Goal: Task Accomplishment & Management: Manage account settings

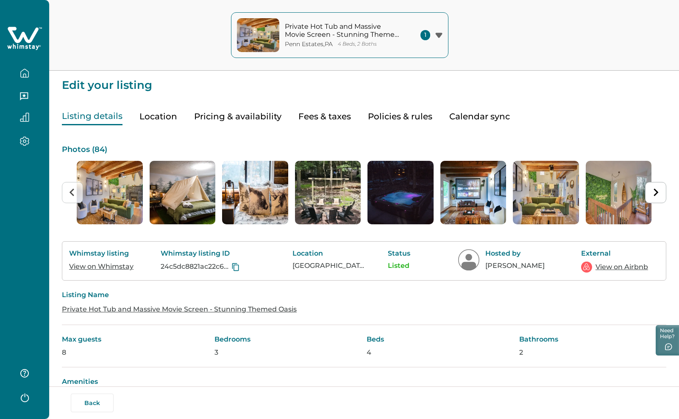
click at [92, 401] on button "Back" at bounding box center [92, 403] width 43 height 19
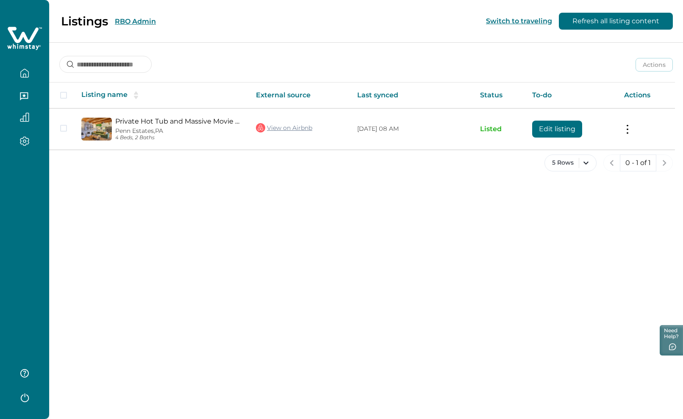
click at [137, 19] on button "RBO Admin" at bounding box center [135, 21] width 41 height 8
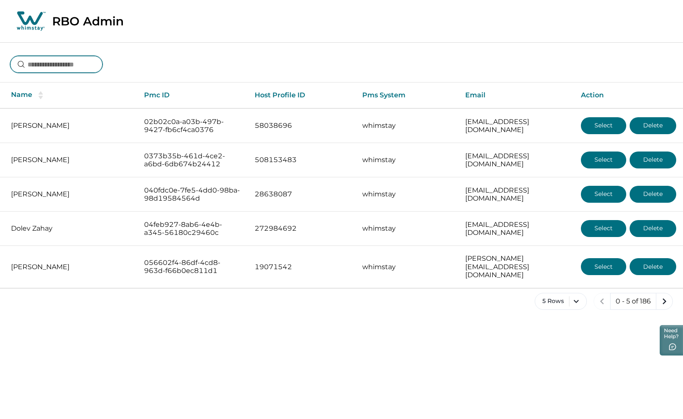
click at [67, 66] on input at bounding box center [56, 64] width 92 height 17
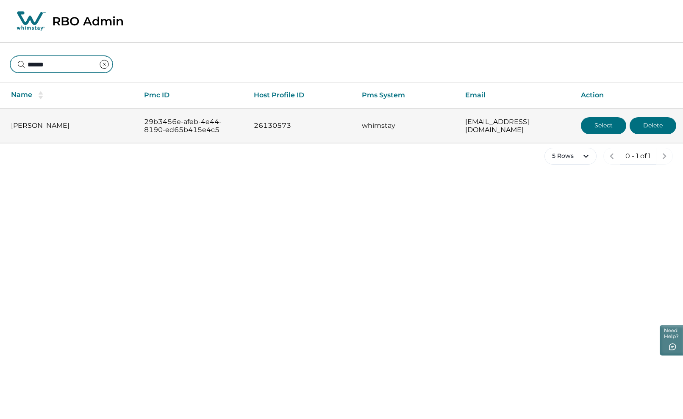
type input "******"
click at [589, 131] on button "Select" at bounding box center [603, 125] width 45 height 17
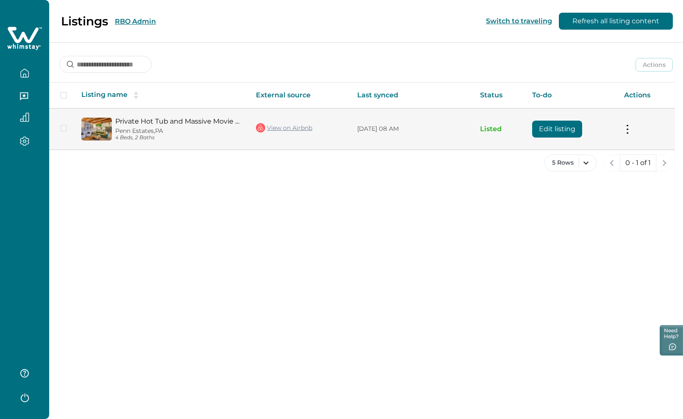
click at [554, 131] on button "Edit listing" at bounding box center [557, 129] width 50 height 17
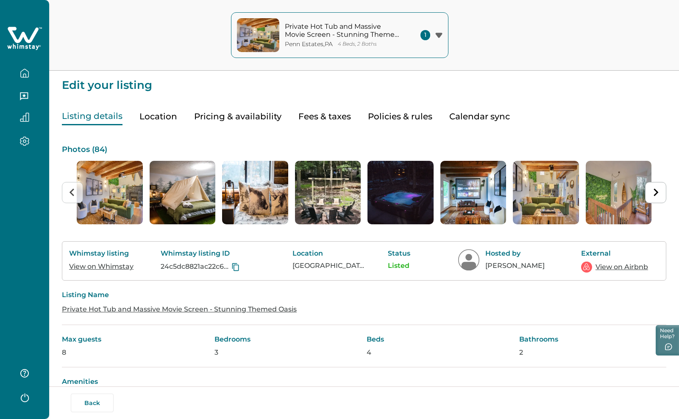
click at [115, 267] on link "View on Whimstay" at bounding box center [101, 267] width 64 height 8
click at [604, 267] on link "View on Airbnb" at bounding box center [621, 267] width 53 height 10
click at [109, 267] on link "View on Whimstay" at bounding box center [101, 267] width 64 height 8
click at [29, 74] on button "button" at bounding box center [25, 73] width 36 height 17
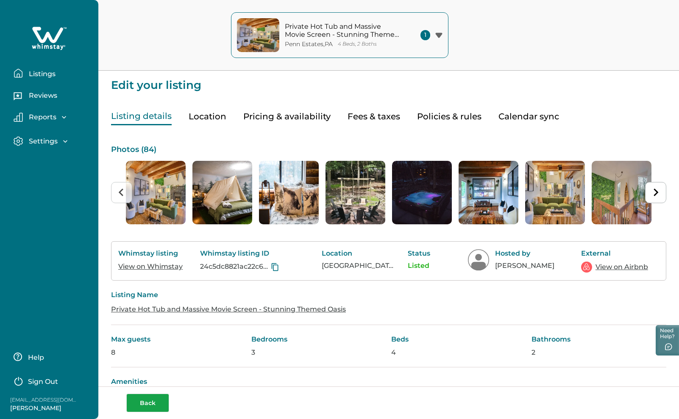
click at [139, 400] on div "Back" at bounding box center [391, 403] width 530 height 19
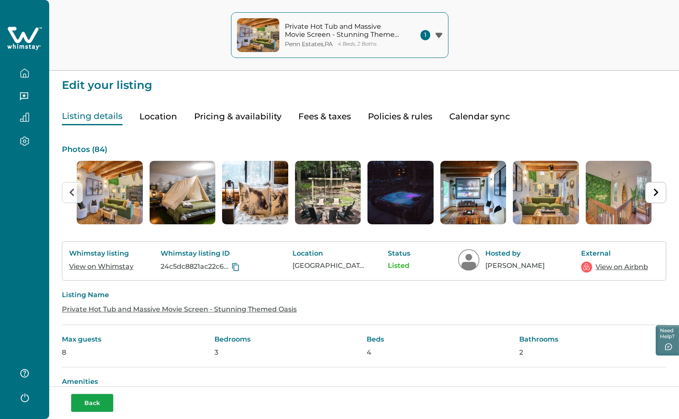
drag, startPoint x: 85, startPoint y: 402, endPoint x: 96, endPoint y: 354, distance: 49.6
click at [86, 400] on button "Back" at bounding box center [92, 403] width 43 height 19
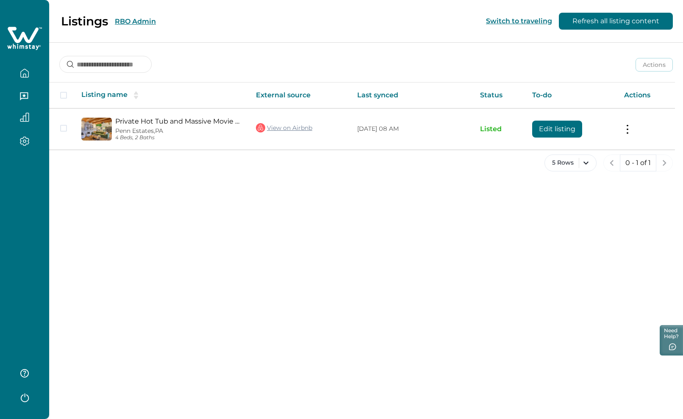
click at [140, 19] on button "RBO Admin" at bounding box center [135, 21] width 41 height 8
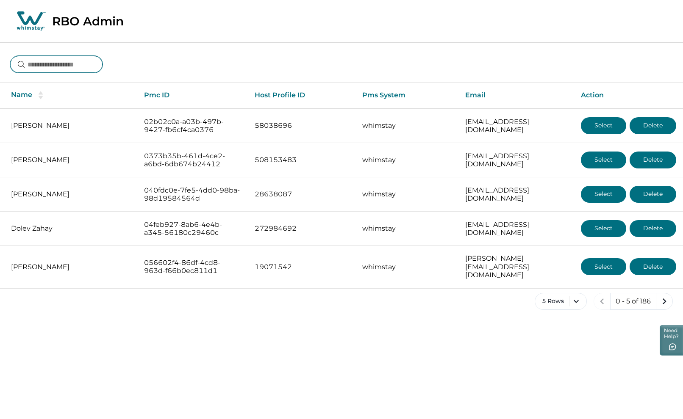
click at [91, 62] on input at bounding box center [56, 64] width 92 height 17
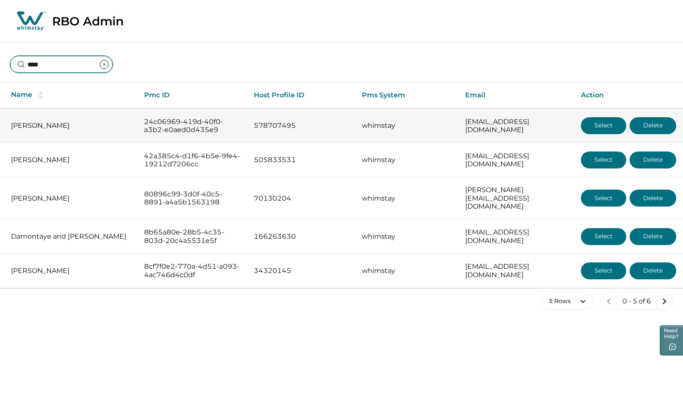
type input "****"
click at [50, 125] on p "[PERSON_NAME]" at bounding box center [70, 126] width 119 height 8
click at [601, 125] on button "Select" at bounding box center [603, 125] width 45 height 17
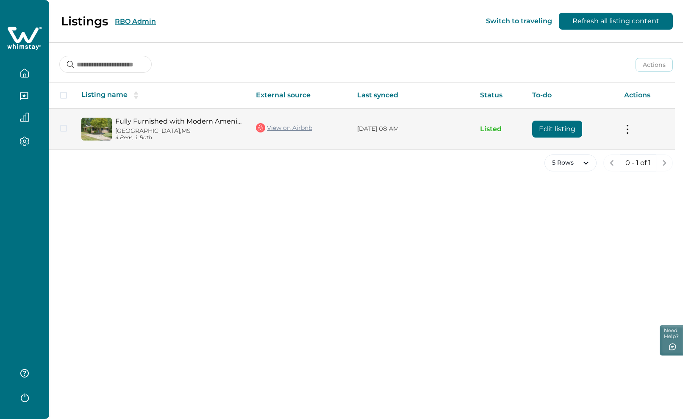
click at [551, 136] on button "Edit listing" at bounding box center [557, 129] width 50 height 17
click at [551, 128] on button "Edit listing" at bounding box center [557, 129] width 50 height 17
click at [563, 129] on button "Edit listing" at bounding box center [557, 129] width 50 height 17
click at [563, 130] on button "Edit listing" at bounding box center [557, 129] width 50 height 17
click at [562, 131] on button "Edit listing" at bounding box center [557, 129] width 50 height 17
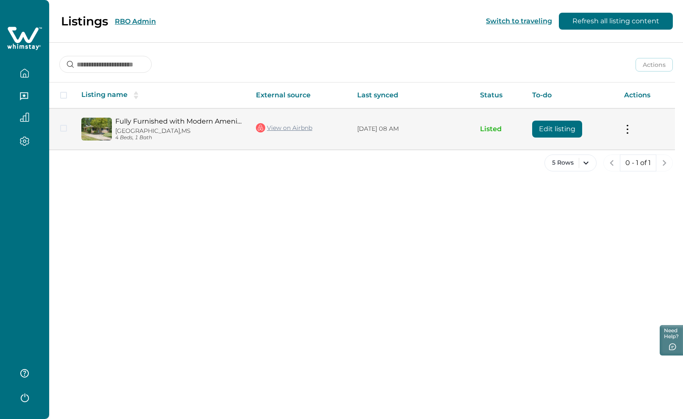
click at [561, 131] on button "Edit listing" at bounding box center [557, 129] width 50 height 17
click at [559, 131] on button "Edit listing" at bounding box center [557, 129] width 50 height 17
drag, startPoint x: 559, startPoint y: 131, endPoint x: 553, endPoint y: 132, distance: 5.6
click at [558, 132] on button "Edit listing" at bounding box center [557, 129] width 50 height 17
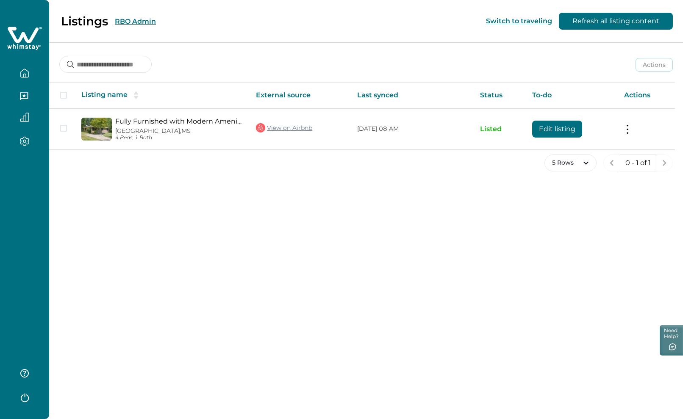
click at [178, 209] on div "Listings RBO Admin Switch to traveling Refresh all listing content Actions Acti…" at bounding box center [366, 209] width 634 height 419
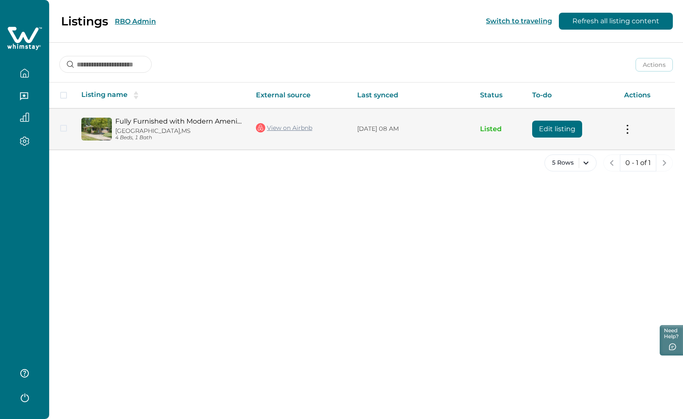
click at [570, 128] on button "Edit listing" at bounding box center [557, 129] width 50 height 17
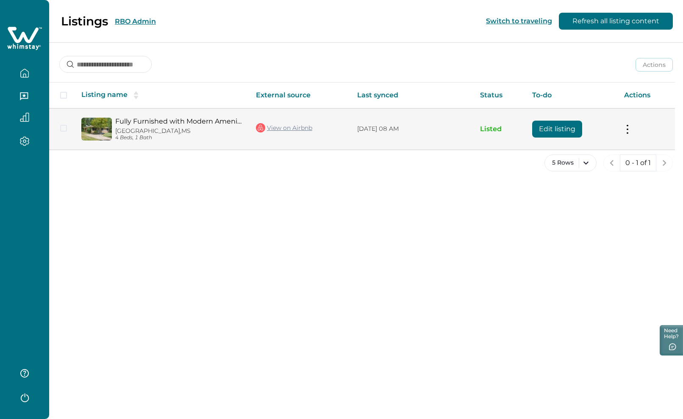
click at [570, 128] on button "Edit listing" at bounding box center [557, 129] width 50 height 17
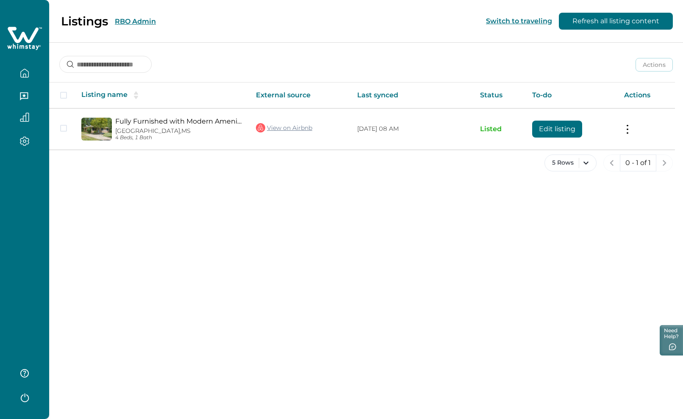
click at [620, 22] on button "Refresh all listing content" at bounding box center [616, 21] width 114 height 17
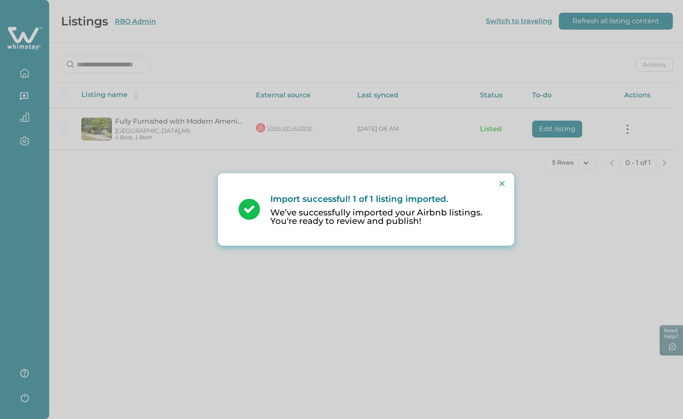
click at [502, 184] on icon "Close" at bounding box center [502, 183] width 5 height 5
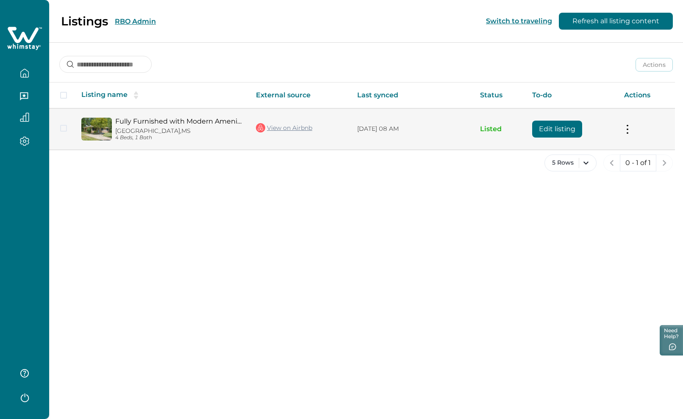
click at [571, 126] on button "Edit listing" at bounding box center [557, 129] width 50 height 17
click at [570, 127] on button "Edit listing" at bounding box center [557, 129] width 50 height 17
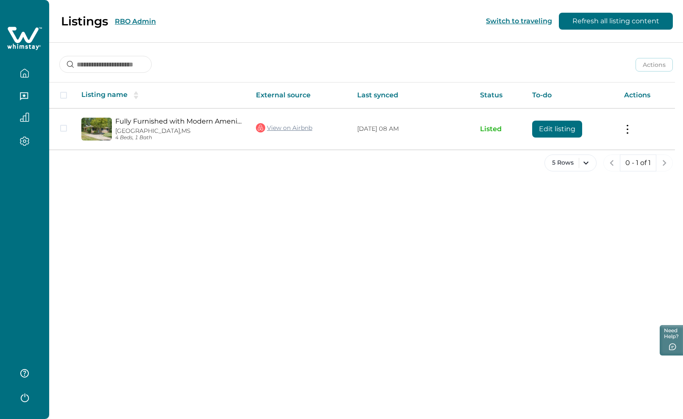
click at [145, 22] on button "RBO Admin" at bounding box center [135, 21] width 41 height 8
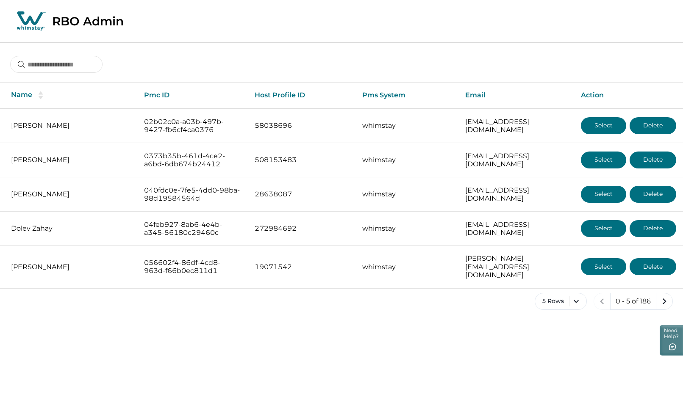
click at [82, 73] on div at bounding box center [56, 65] width 92 height 18
click at [76, 66] on input at bounding box center [56, 64] width 92 height 17
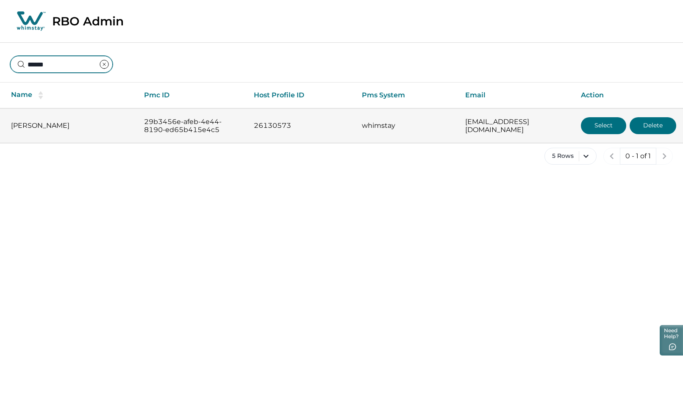
type input "******"
click at [593, 127] on button "Select" at bounding box center [603, 125] width 45 height 17
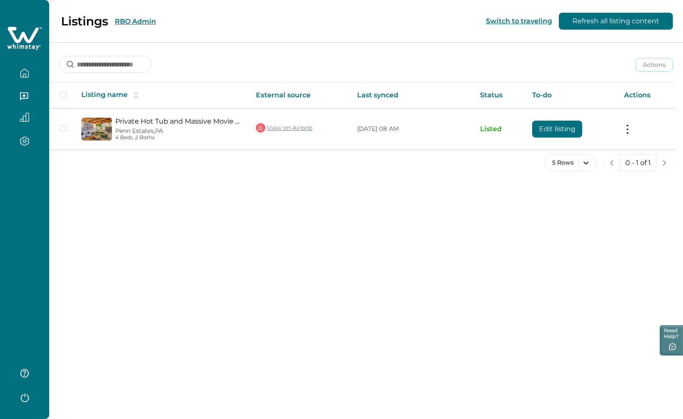
click at [144, 20] on button "RBO Admin" at bounding box center [135, 21] width 41 height 8
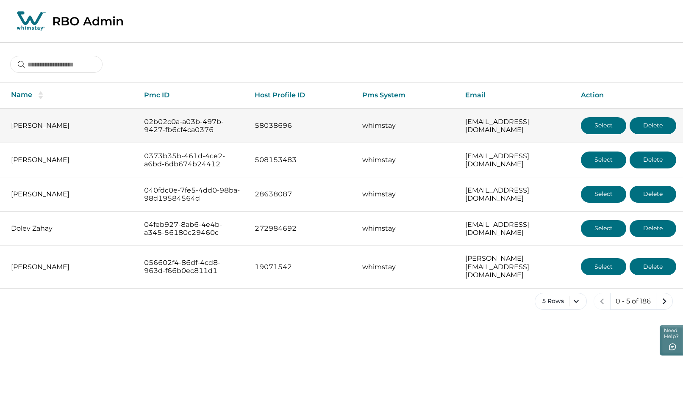
click at [600, 128] on button "Select" at bounding box center [603, 125] width 45 height 17
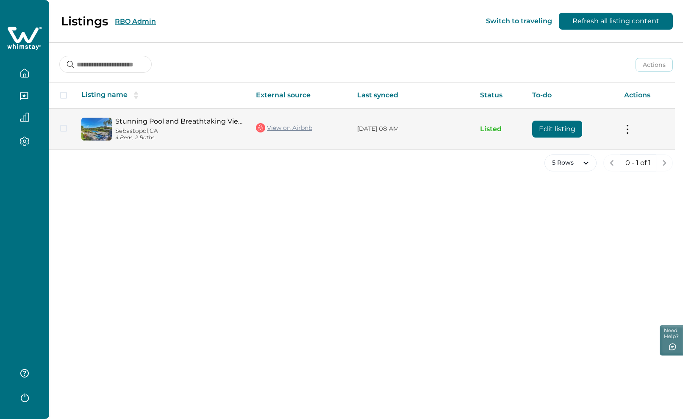
click at [562, 127] on button "Edit listing" at bounding box center [557, 129] width 50 height 17
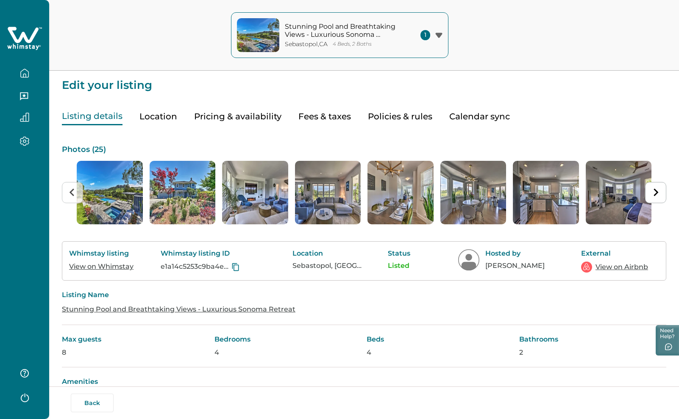
click at [222, 119] on button "Pricing & availability" at bounding box center [237, 116] width 87 height 17
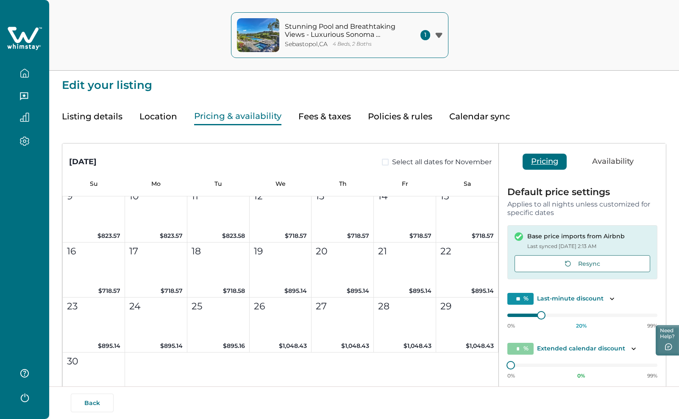
scroll to position [1229, 0]
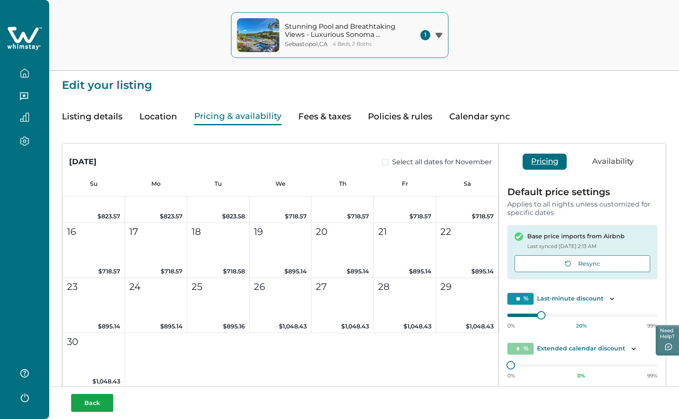
click at [93, 399] on button "Back" at bounding box center [92, 403] width 43 height 19
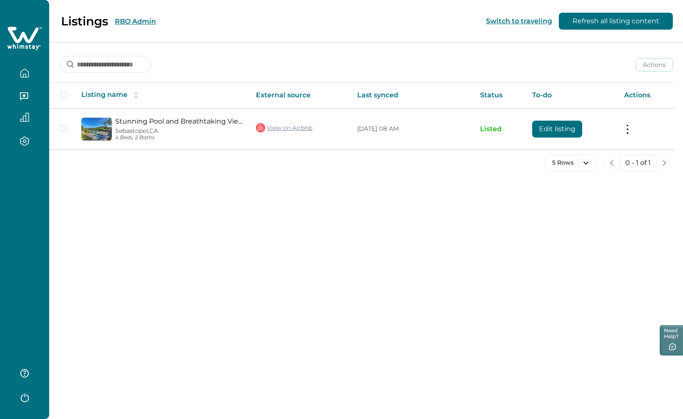
click at [142, 19] on button "RBO Admin" at bounding box center [135, 21] width 41 height 8
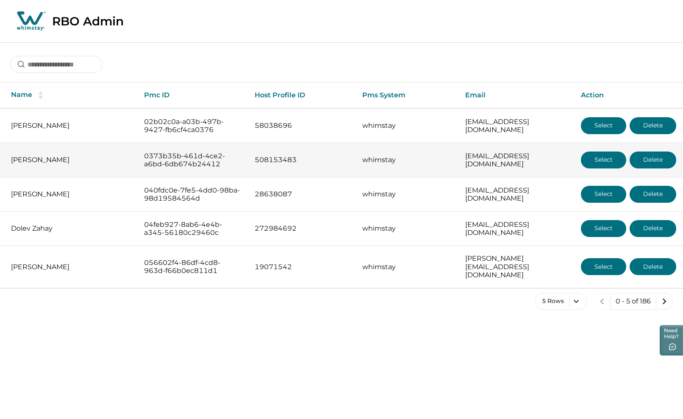
click at [600, 160] on button "Select" at bounding box center [603, 160] width 45 height 17
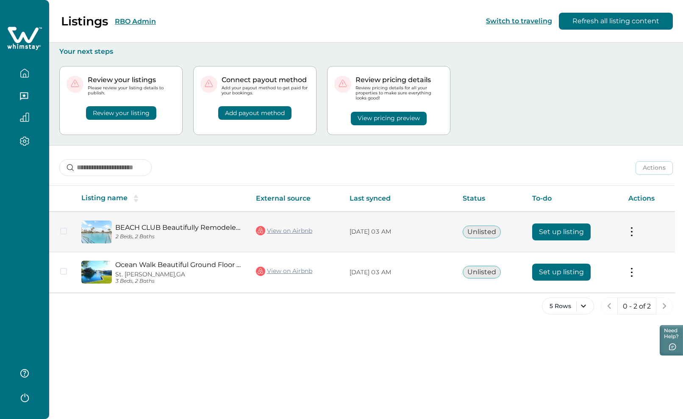
click at [566, 230] on button "Set up listing" at bounding box center [561, 232] width 58 height 17
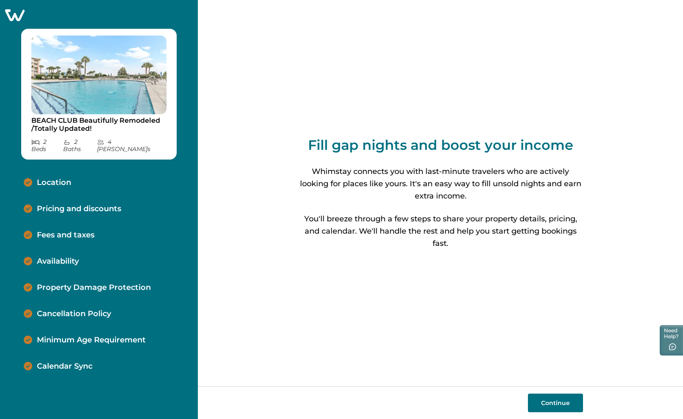
click at [13, 17] on icon at bounding box center [14, 15] width 19 height 12
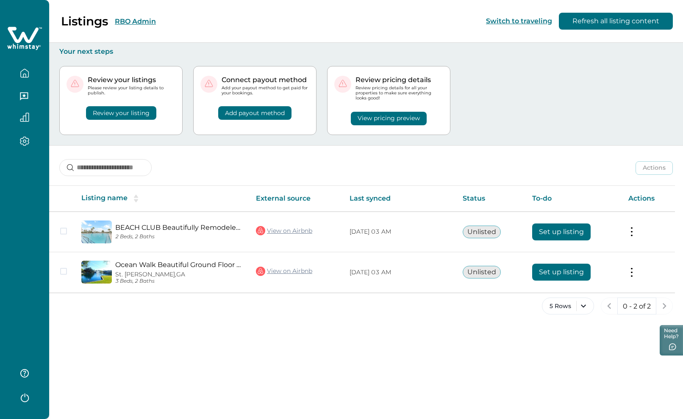
click at [133, 21] on button "RBO Admin" at bounding box center [135, 21] width 41 height 8
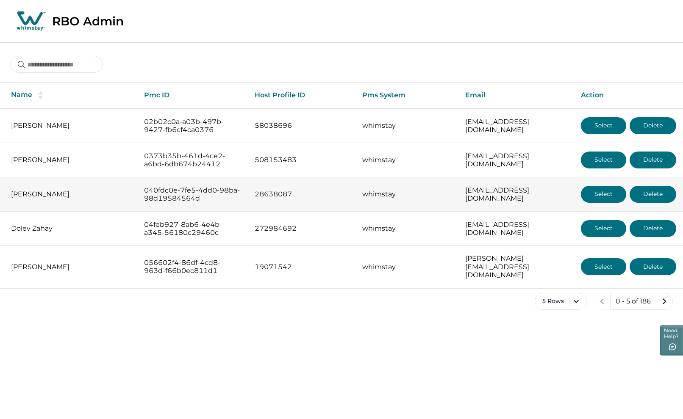
click at [594, 201] on button "Select" at bounding box center [603, 194] width 45 height 17
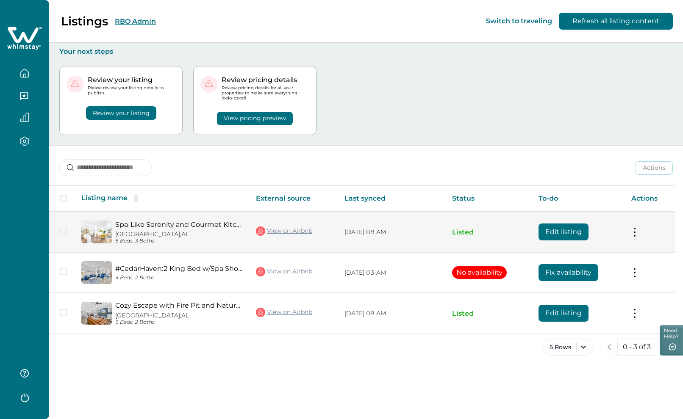
click at [568, 233] on button "Edit listing" at bounding box center [564, 232] width 50 height 17
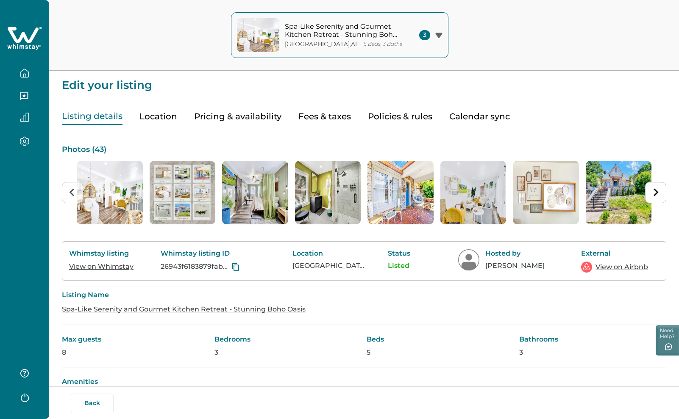
click at [226, 117] on button "Pricing & availability" at bounding box center [237, 116] width 87 height 17
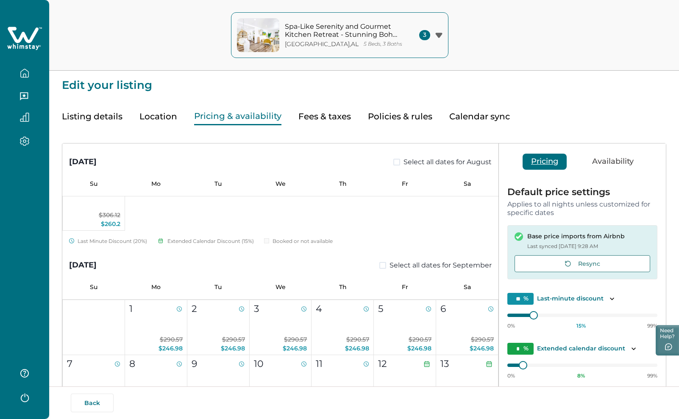
scroll to position [254, 0]
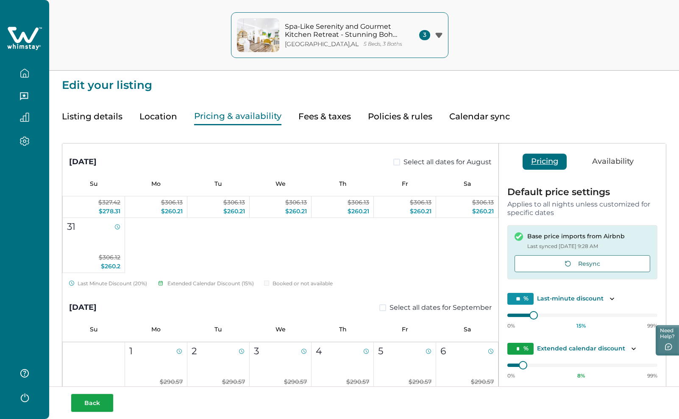
click at [97, 409] on button "Back" at bounding box center [92, 403] width 43 height 19
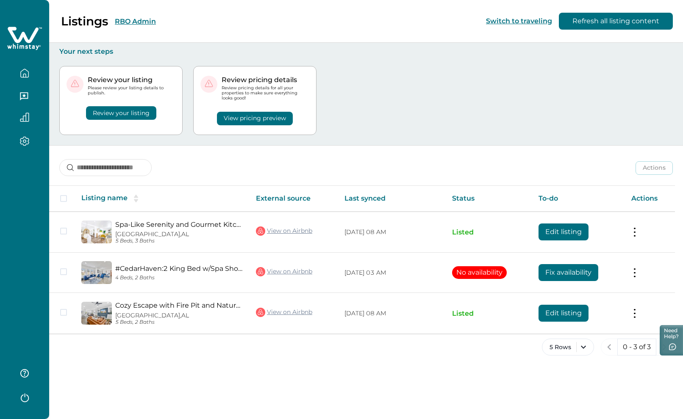
click at [131, 22] on button "RBO Admin" at bounding box center [135, 21] width 41 height 8
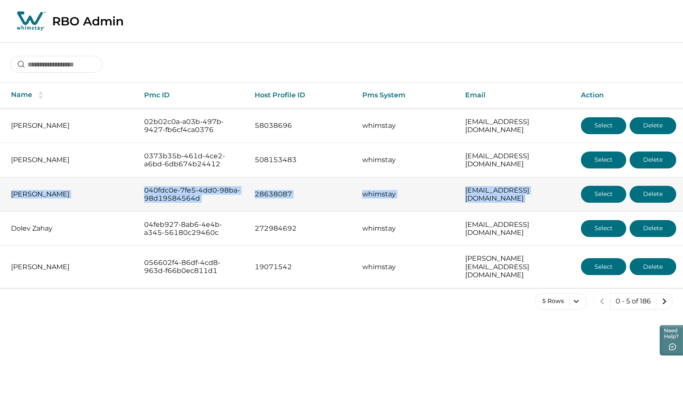
drag, startPoint x: 9, startPoint y: 181, endPoint x: 602, endPoint y: 196, distance: 593.4
click at [669, 190] on tr "Sheneka Brown 040fdc0e-7fe5-4dd0-98ba-98d19584564d 28638087 whimstay hello@slee…" at bounding box center [341, 195] width 683 height 34
copy tr "Sheneka Brown 040fdc0e-7fe5-4dd0-98ba-98d19584564d 28638087 whimstay hello@slee…"
click at [601, 195] on button "Select" at bounding box center [603, 194] width 45 height 17
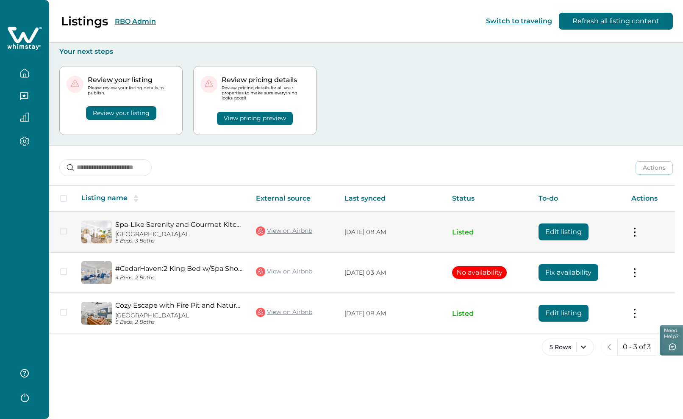
click at [570, 229] on button "Edit listing" at bounding box center [564, 232] width 50 height 17
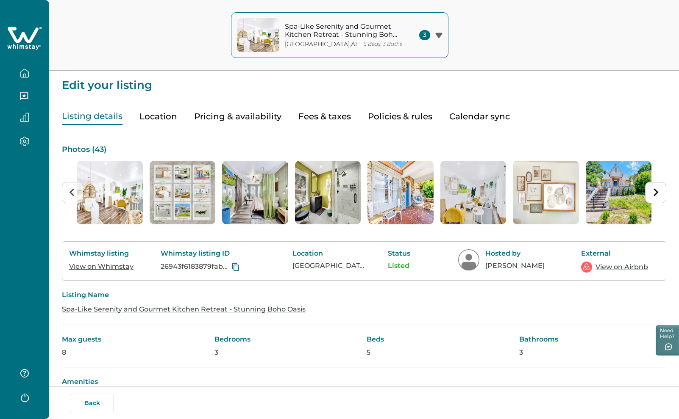
click at [239, 113] on button "Pricing & availability" at bounding box center [237, 116] width 87 height 17
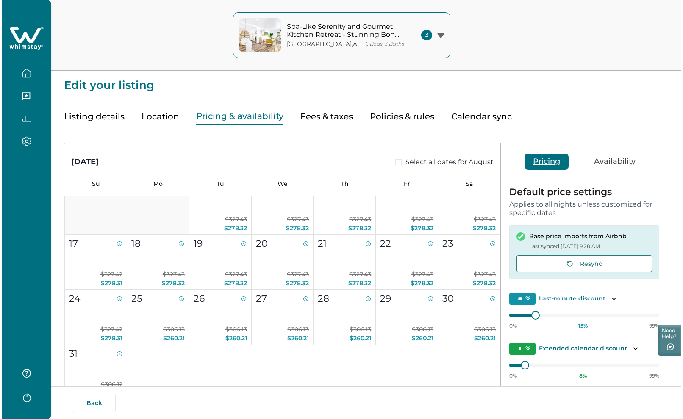
scroll to position [169, 0]
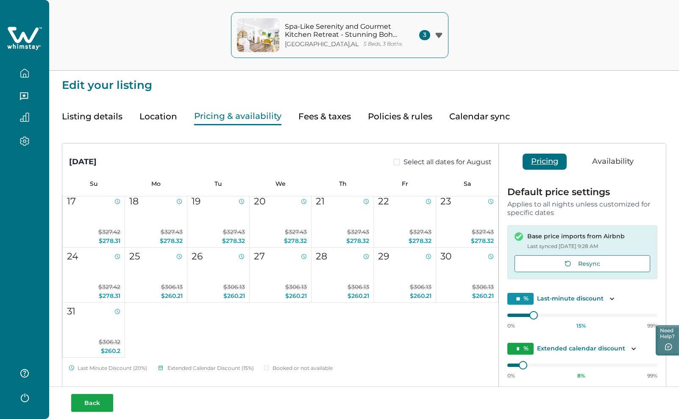
click at [98, 403] on button "Back" at bounding box center [92, 403] width 43 height 19
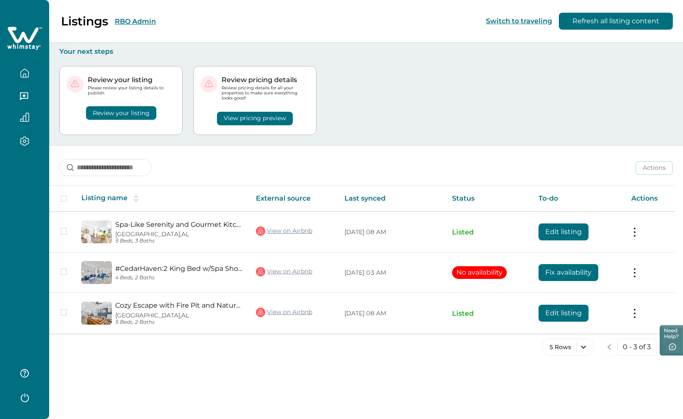
click at [143, 21] on button "RBO Admin" at bounding box center [135, 21] width 41 height 8
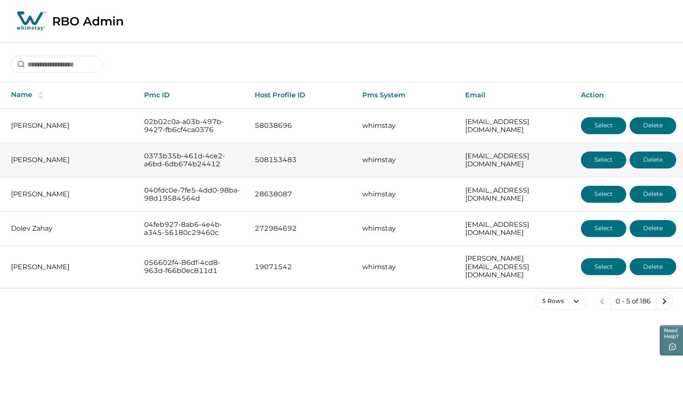
click at [604, 155] on button "Select" at bounding box center [603, 160] width 45 height 17
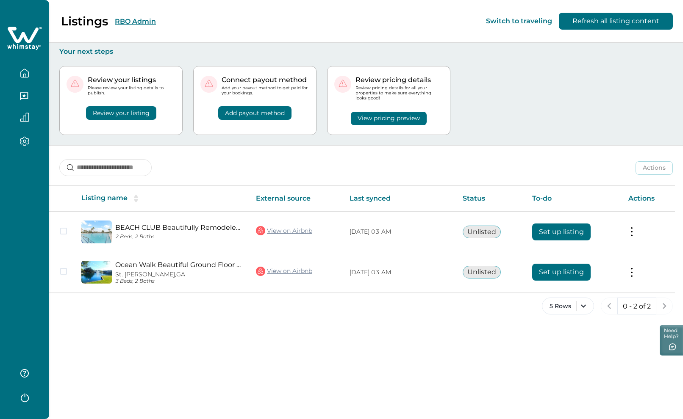
click at [145, 19] on button "RBO Admin" at bounding box center [135, 21] width 41 height 8
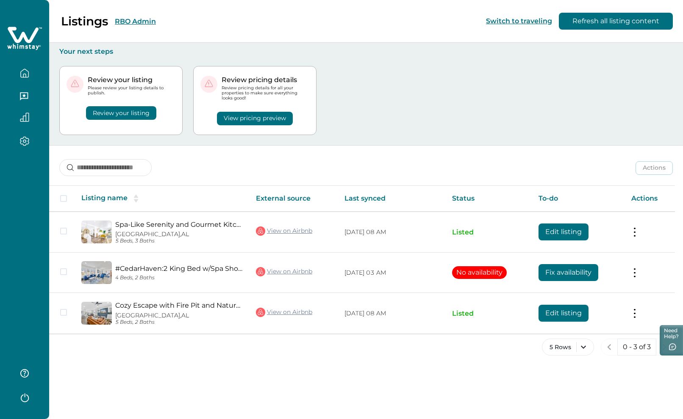
click at [21, 37] on icon at bounding box center [23, 35] width 31 height 16
click at [30, 40] on icon at bounding box center [23, 35] width 31 height 16
click at [30, 39] on icon at bounding box center [23, 35] width 31 height 16
